Goal: Navigation & Orientation: Find specific page/section

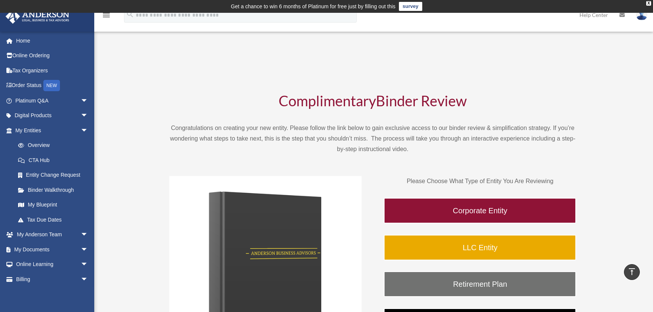
scroll to position [135, 0]
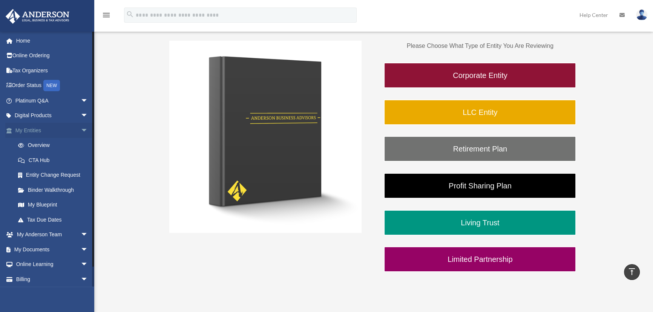
click at [30, 125] on link "My Entities arrow_drop_down" at bounding box center [52, 130] width 94 height 15
click at [37, 248] on link "My Documents arrow_drop_down" at bounding box center [52, 249] width 94 height 15
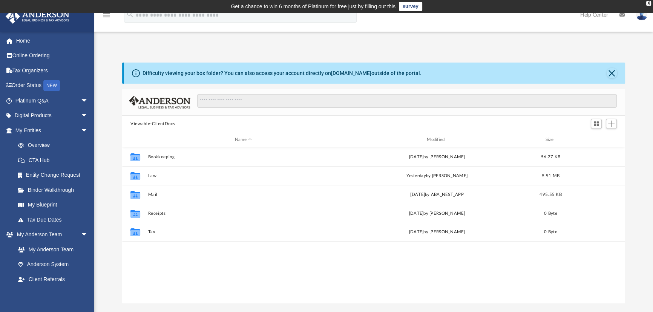
scroll to position [166, 498]
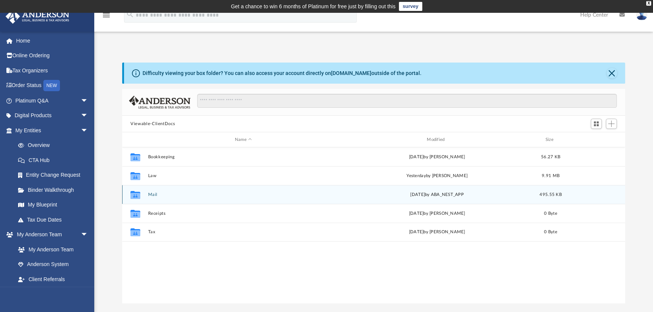
click at [157, 195] on button "Mail" at bounding box center [243, 194] width 191 height 5
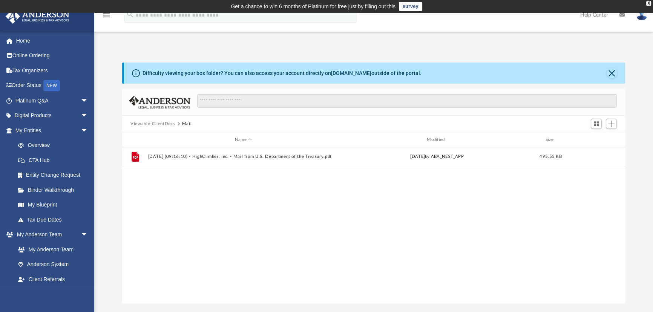
click at [159, 122] on button "Viewable-ClientDocs" at bounding box center [153, 124] width 45 height 7
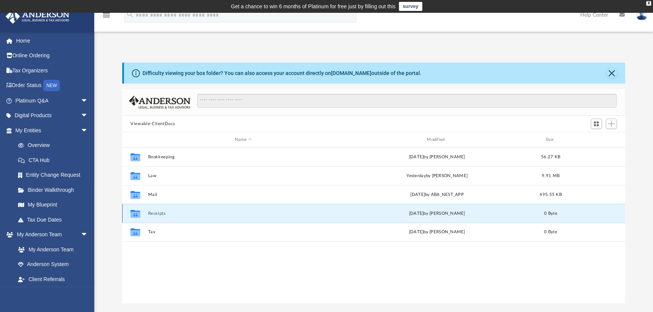
click at [150, 213] on button "Receipts" at bounding box center [243, 213] width 191 height 5
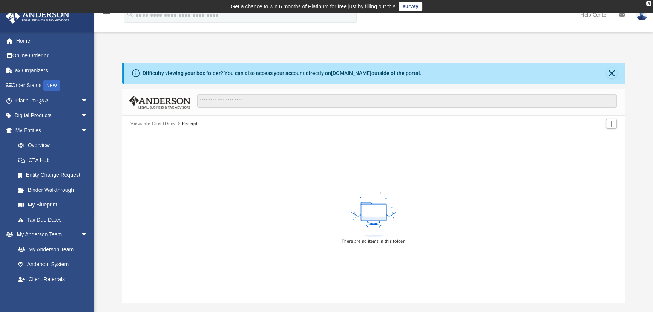
click at [157, 125] on button "Viewable-ClientDocs" at bounding box center [153, 124] width 45 height 7
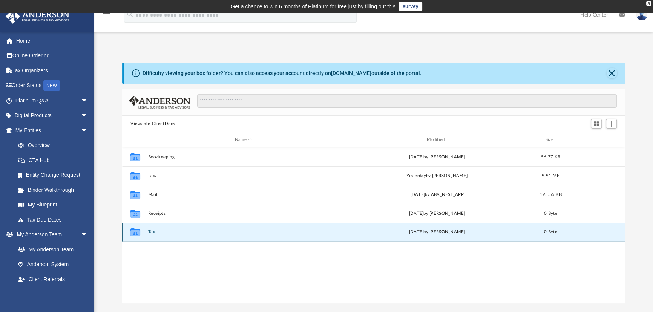
click at [151, 230] on button "Tax" at bounding box center [243, 232] width 191 height 5
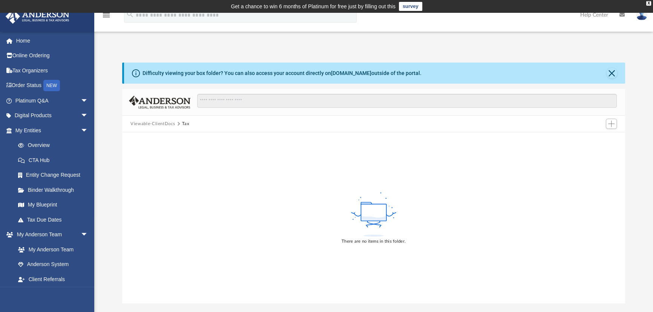
click at [159, 125] on button "Viewable-ClientDocs" at bounding box center [153, 124] width 45 height 7
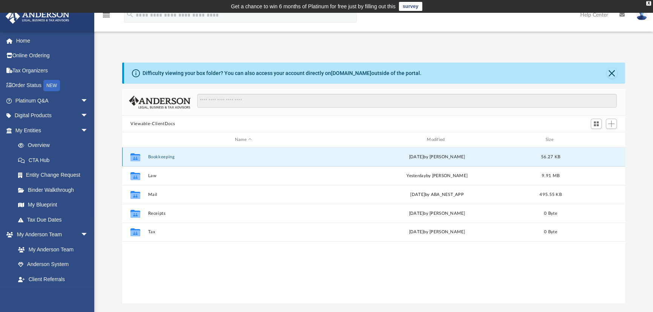
click at [158, 157] on button "Bookkeeping" at bounding box center [243, 157] width 191 height 5
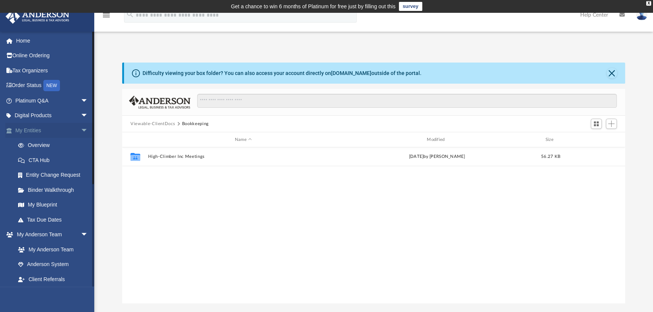
click at [29, 130] on link "My Entities arrow_drop_down" at bounding box center [52, 130] width 94 height 15
click at [38, 146] on link "Overview" at bounding box center [55, 145] width 89 height 15
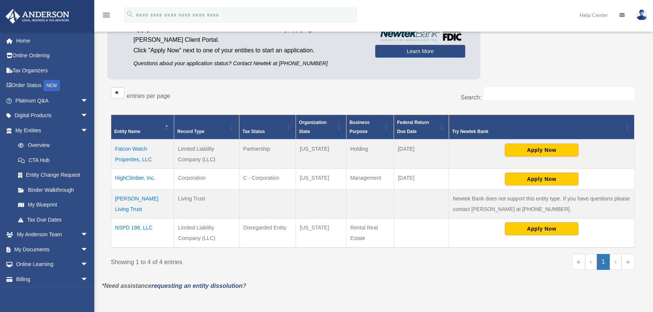
scroll to position [103, 0]
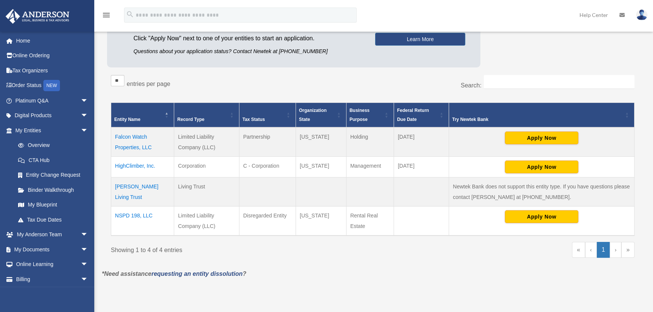
drag, startPoint x: 351, startPoint y: 136, endPoint x: 367, endPoint y: 137, distance: 16.6
click at [367, 137] on td "Holding" at bounding box center [370, 142] width 48 height 29
click at [366, 141] on td "Holding" at bounding box center [370, 142] width 48 height 29
click at [126, 214] on td "NSPD 198, LLC" at bounding box center [142, 221] width 63 height 29
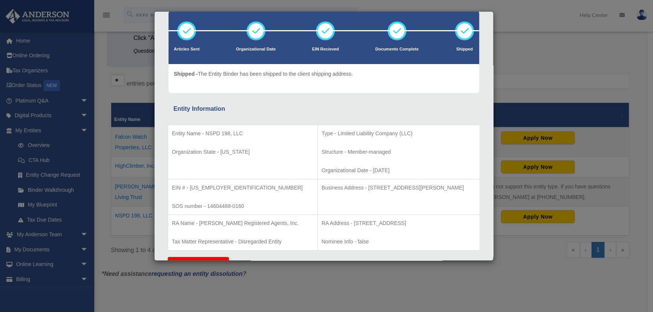
scroll to position [0, 0]
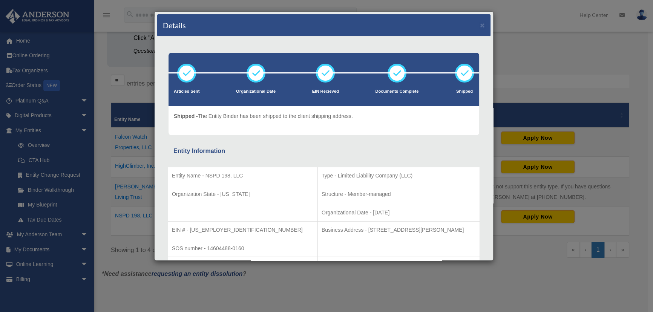
click at [529, 21] on div "Details × Articles Sent Organizational Date" at bounding box center [326, 156] width 653 height 312
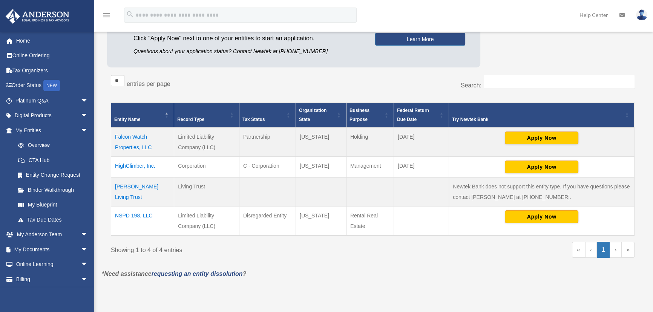
click at [152, 187] on td "Jensen Living Trust" at bounding box center [142, 192] width 63 height 29
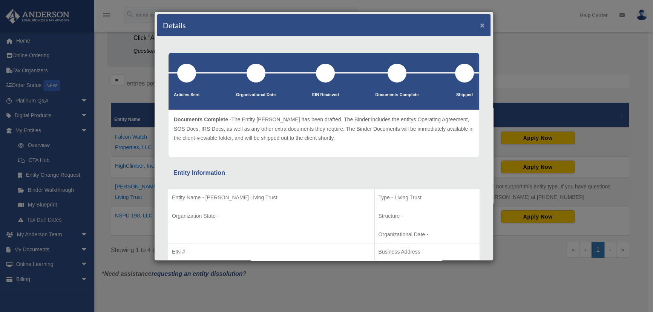
click at [480, 24] on button "×" at bounding box center [482, 25] width 5 height 8
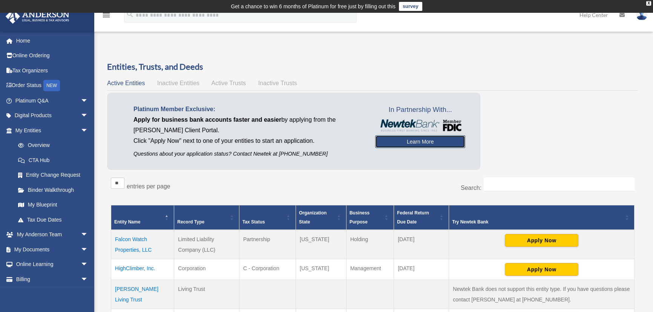
click at [423, 140] on link "Learn More" at bounding box center [420, 141] width 90 height 13
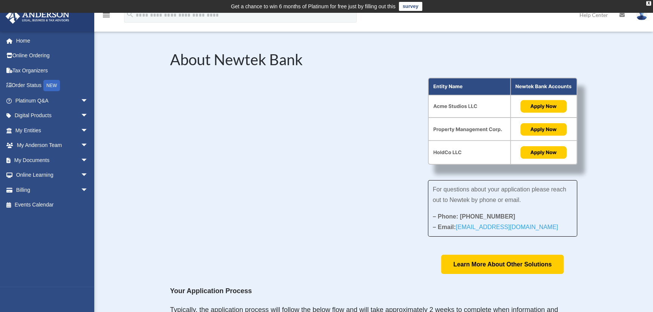
click at [214, 243] on div "For questions about your application please reach out to Newtek by phone or ema…" at bounding box center [373, 176] width 407 height 197
click at [32, 143] on link "My Anderson Team arrow_drop_down" at bounding box center [52, 145] width 94 height 15
click at [26, 189] on link "Billing arrow_drop_down" at bounding box center [52, 190] width 94 height 15
